Goal: Task Accomplishment & Management: Complete application form

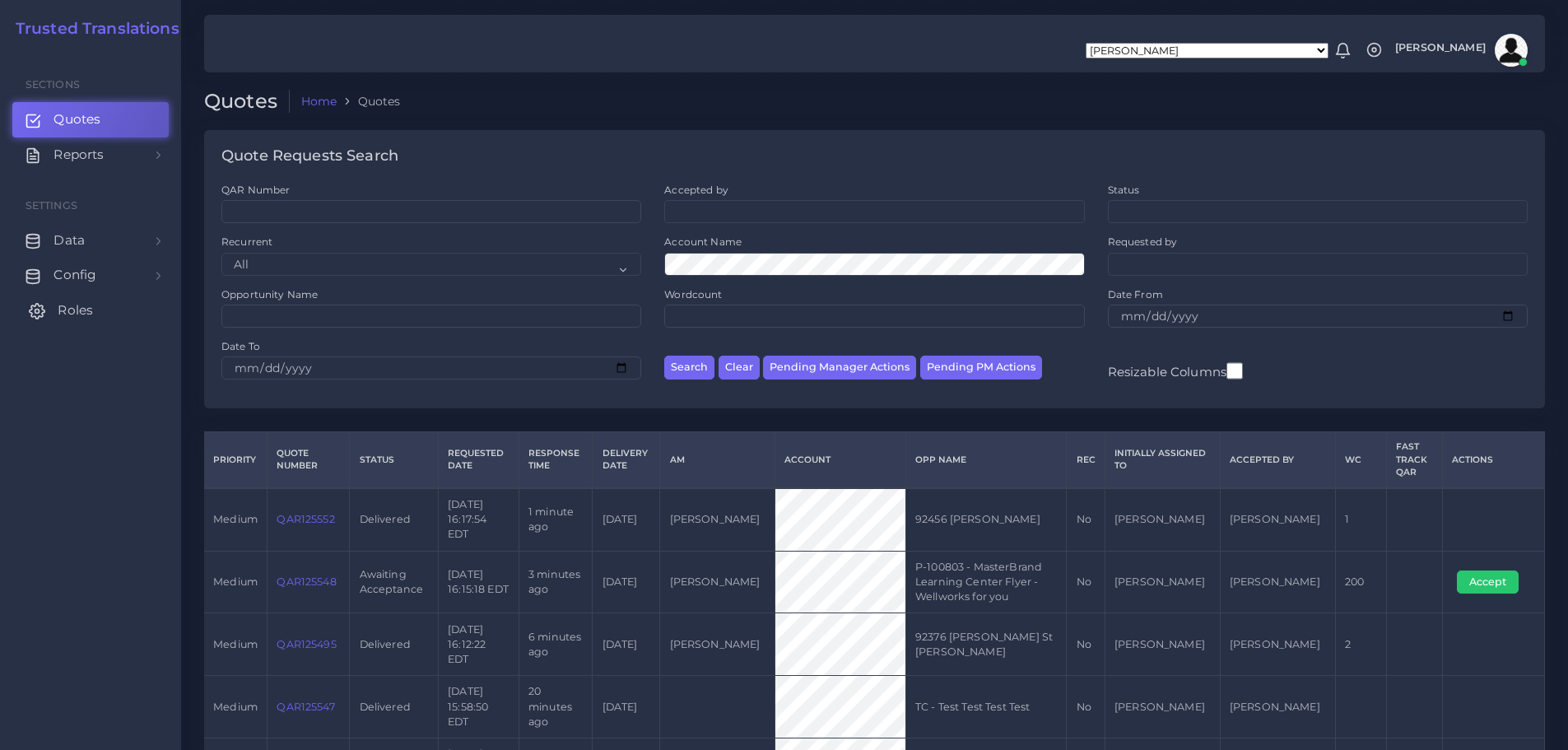
click at [81, 311] on span "Roles" at bounding box center [76, 310] width 35 height 18
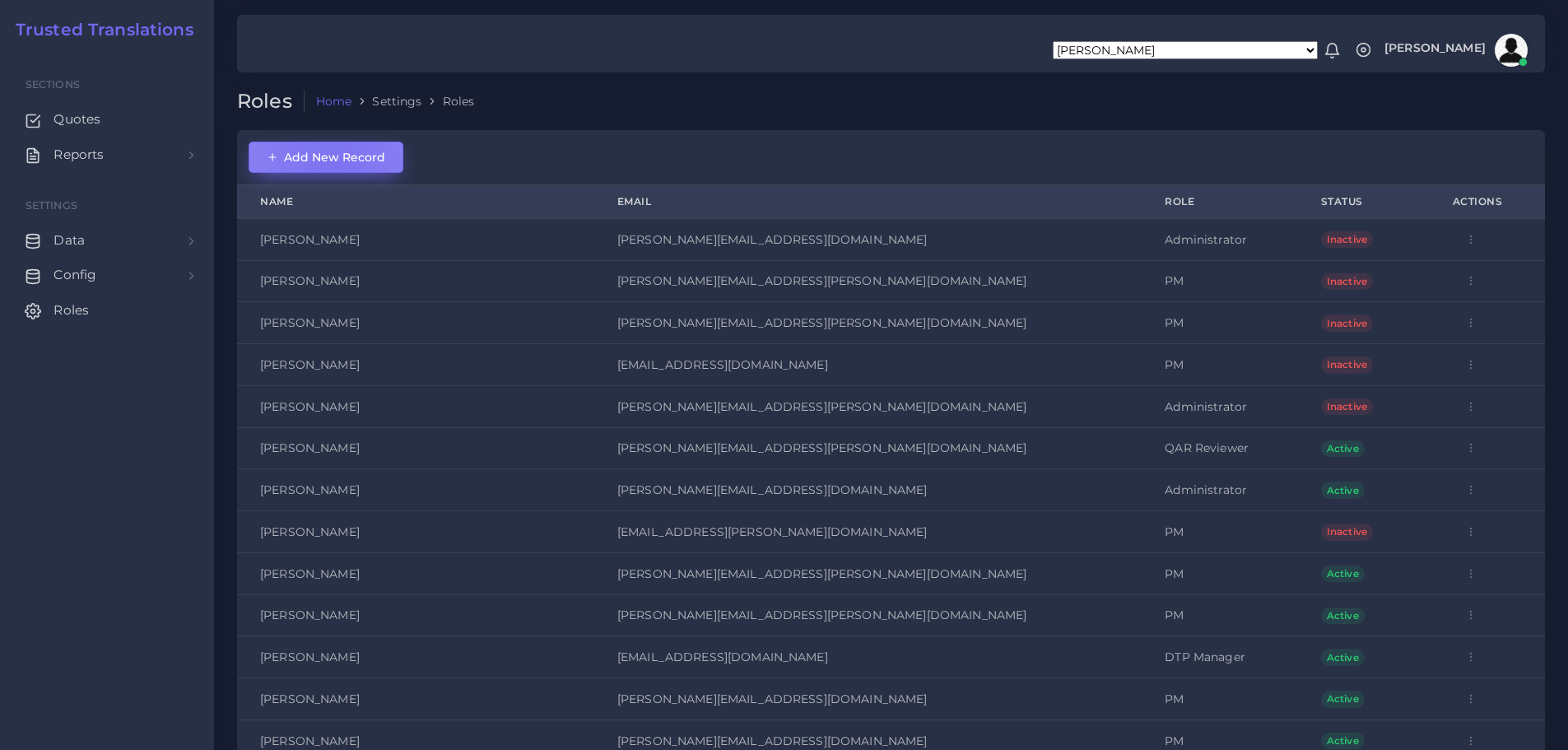
click at [332, 163] on span "Add New Record" at bounding box center [326, 157] width 119 height 15
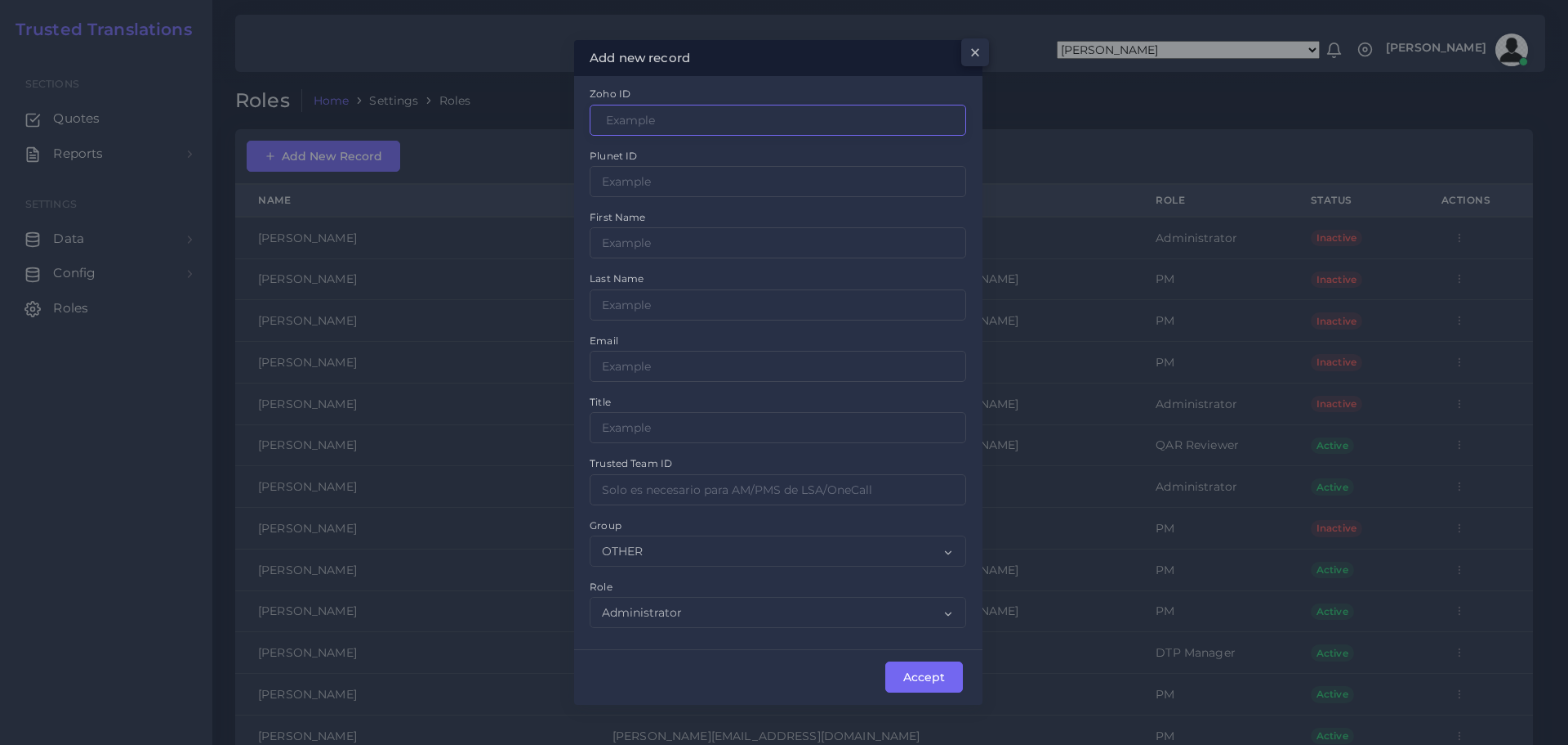
click at [661, 121] on input "Zoho ID" at bounding box center [778, 120] width 376 height 31
click at [650, 118] on input "Zoho ID" at bounding box center [778, 120] width 376 height 31
paste input "3000339000055241001"
type input "3000339000055241001"
click at [652, 176] on input "Zoho ID" at bounding box center [778, 181] width 376 height 31
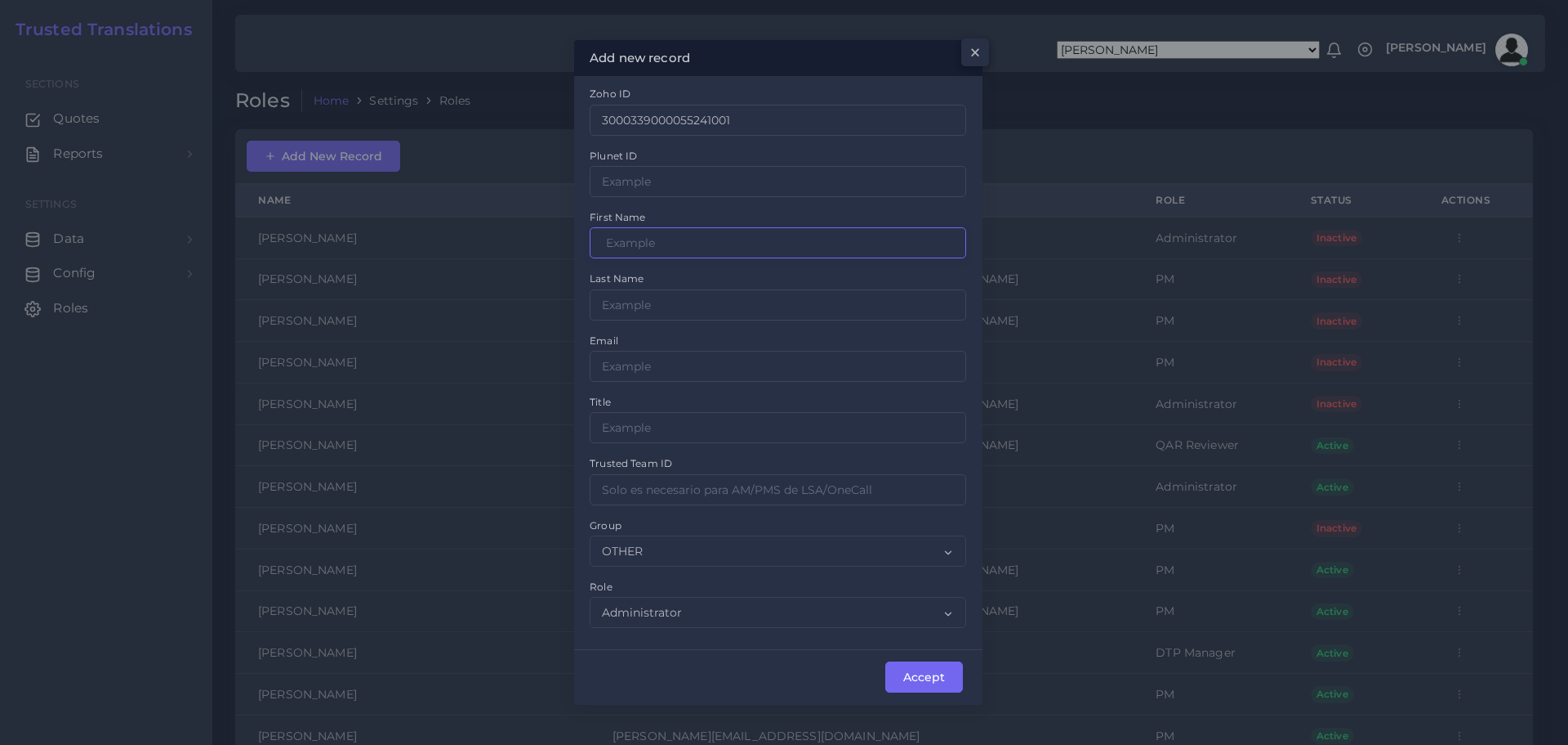
click at [622, 244] on input "Zoho ID" at bounding box center [778, 243] width 376 height 31
type input "Thomas"
type input "Ward"
click at [644, 362] on input "Zoho ID" at bounding box center [778, 367] width 376 height 31
type input "tward@trustedtranslations.com"
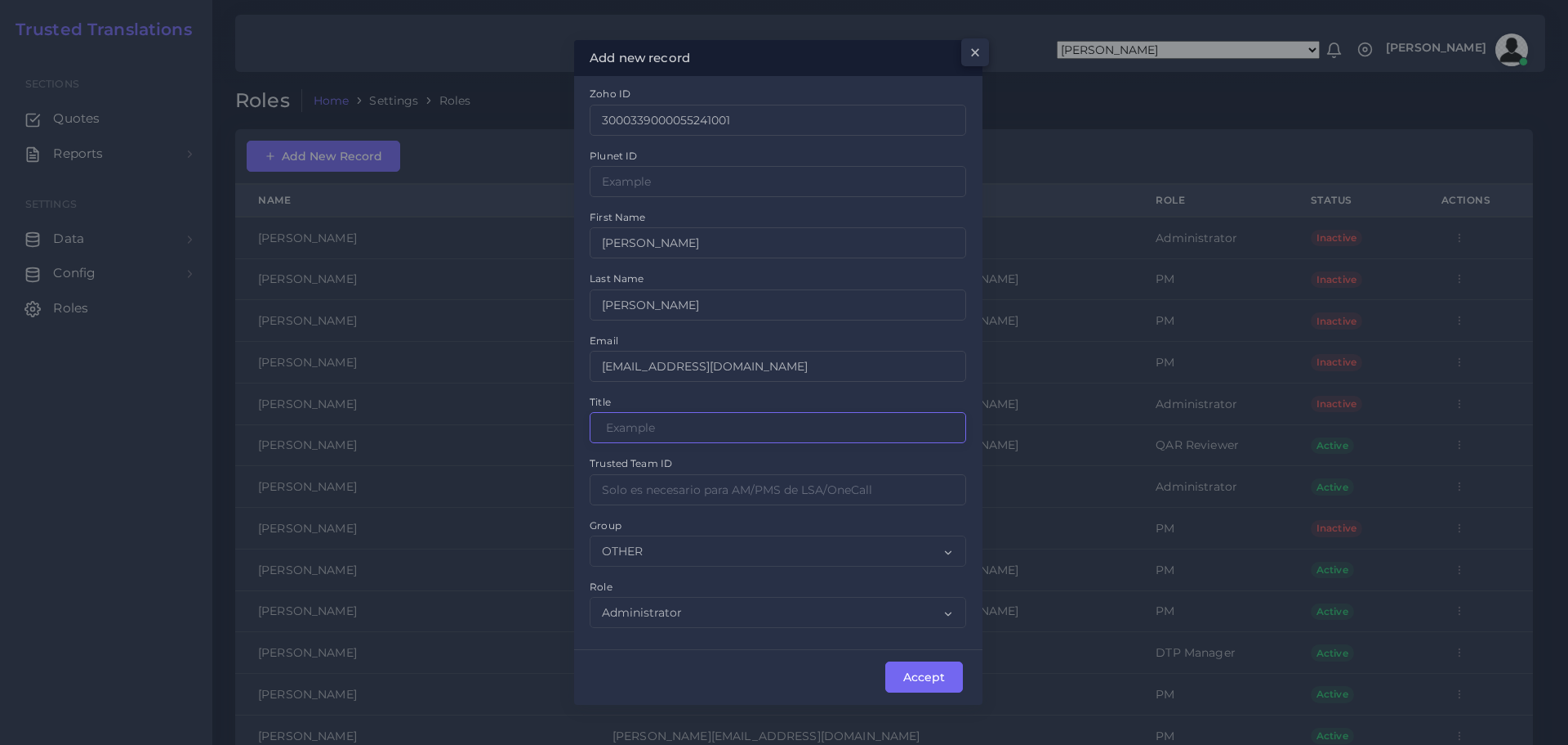
click at [690, 432] on input "Zoho ID" at bounding box center [778, 427] width 376 height 31
paste input "3000339000055241001"
type input "3000339000055241001"
drag, startPoint x: 718, startPoint y: 428, endPoint x: 571, endPoint y: 421, distance: 147.2
click at [571, 421] on div "Add new record × Zoho ID 3000339000055241001 Plunet ID First Name Thomas Last N…" at bounding box center [784, 372] width 1568 height 745
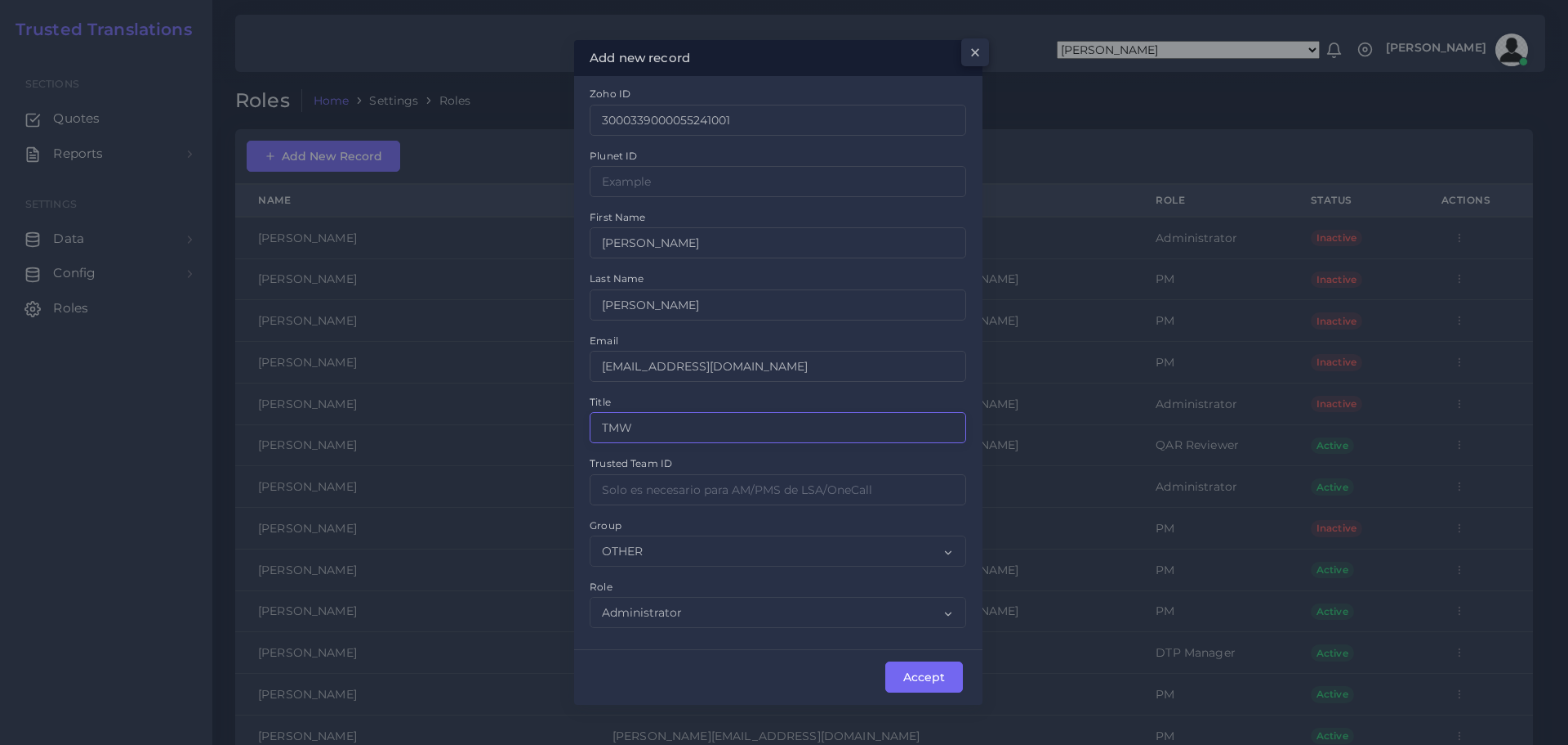
type input "TMW"
click at [946, 548] on select "OTHER ACQ CD CORE CERT" at bounding box center [778, 551] width 376 height 31
select select "CD"
click at [590, 535] on select "OTHER ACQ CD CORE CERT" at bounding box center [778, 551] width 376 height 31
click at [892, 608] on select "Administrator PM DTP Manager DTP Manager QAR Reviewer Sales" at bounding box center [778, 612] width 376 height 31
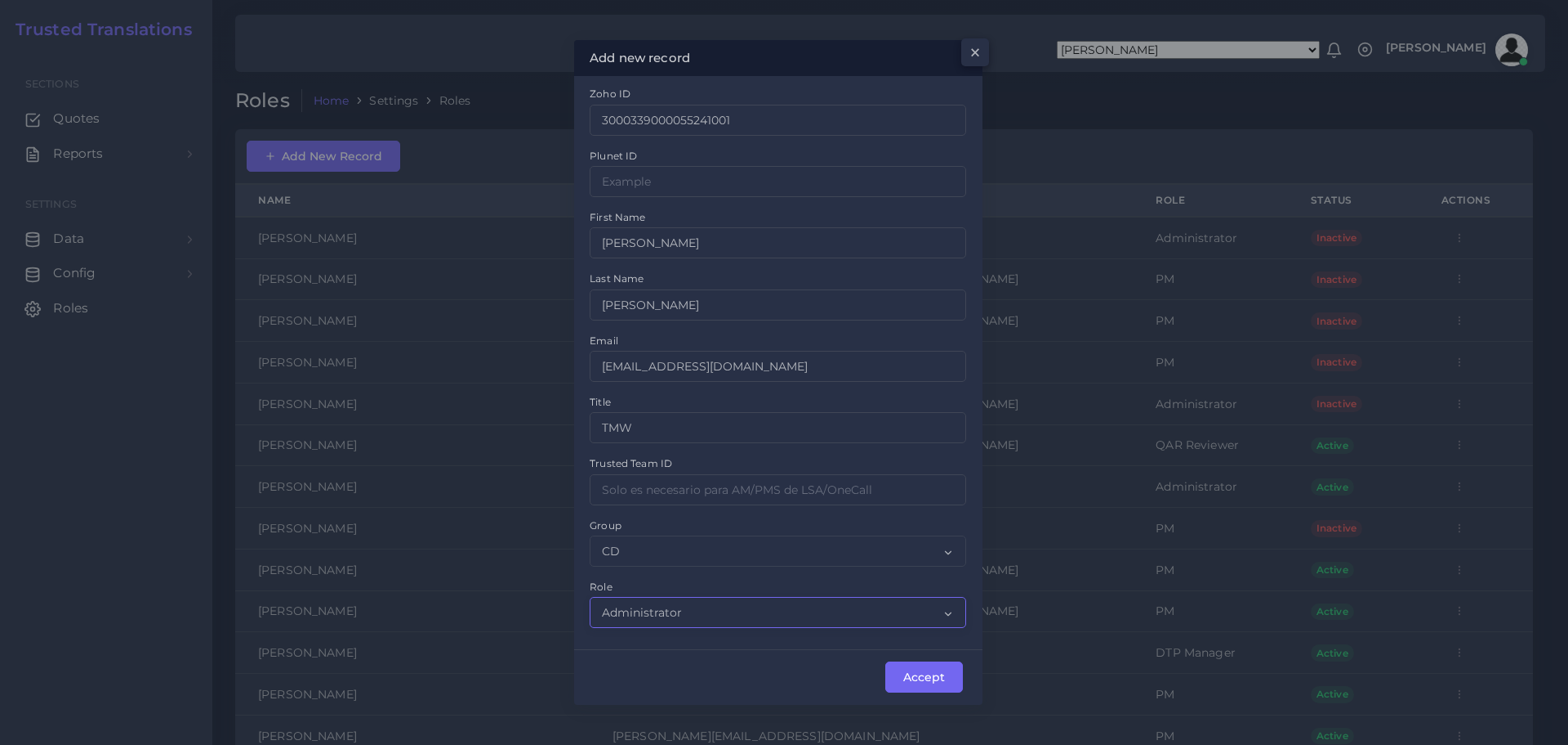
select select "7"
click at [590, 597] on select "Administrator PM DTP Manager DTP Manager QAR Reviewer Sales" at bounding box center [778, 612] width 376 height 31
click at [924, 678] on button "Accept" at bounding box center [924, 677] width 78 height 31
